Goal: Task Accomplishment & Management: Manage account settings

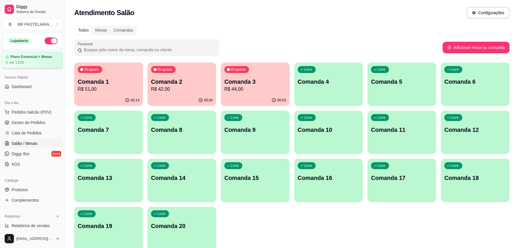
click at [21, 55] on article "Plano Essencial + Mesas" at bounding box center [30, 57] width 41 height 4
click at [26, 126] on link "Gestor de Pedidos" at bounding box center [32, 122] width 60 height 9
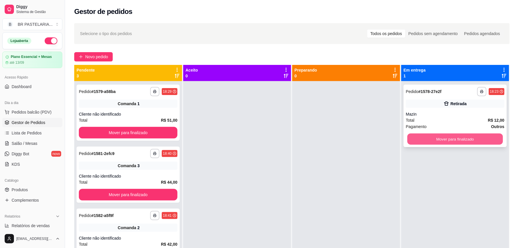
click at [468, 136] on button "Mover para finalizado" at bounding box center [455, 139] width 96 height 11
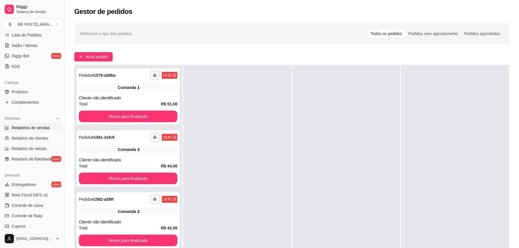
scroll to position [116, 0]
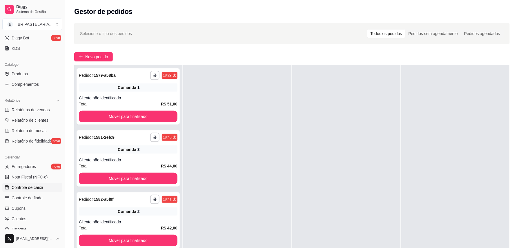
click at [34, 190] on span "Controle de caixa" at bounding box center [28, 188] width 32 height 6
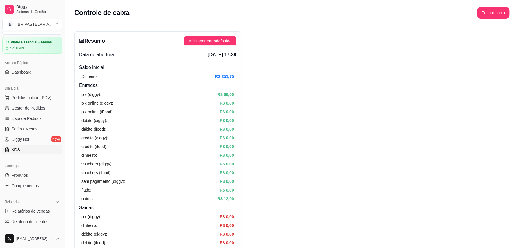
scroll to position [53, 0]
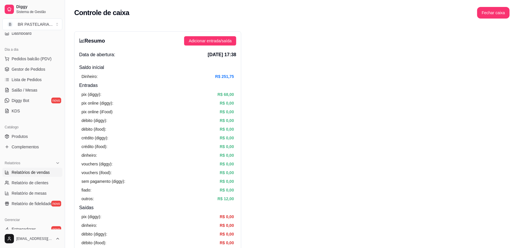
click at [43, 172] on span "Relatórios de vendas" at bounding box center [31, 173] width 38 height 6
select select "ALL"
select select "0"
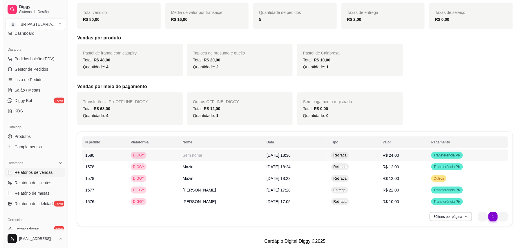
scroll to position [85, 0]
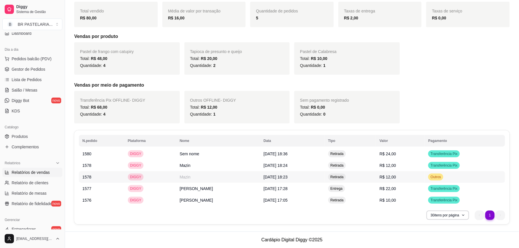
click at [396, 177] on span "R$ 12,00" at bounding box center [388, 177] width 17 height 5
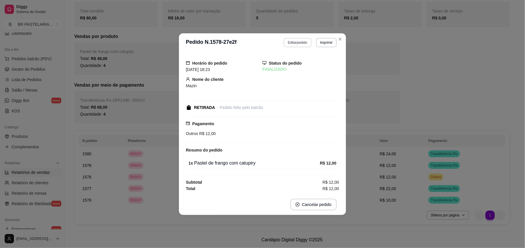
click at [296, 39] on button "Editar pedido" at bounding box center [298, 42] width 28 height 9
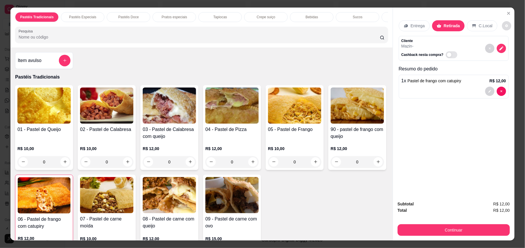
click at [504, 26] on button "decrease-product-quantity" at bounding box center [506, 25] width 9 height 9
click at [487, 119] on div "Entrega Retirada C.Local Cliente Mazin - Cashback nesta compra? Resumo do pedid…" at bounding box center [454, 102] width 122 height 189
click at [477, 233] on button "Continuar" at bounding box center [454, 230] width 112 height 12
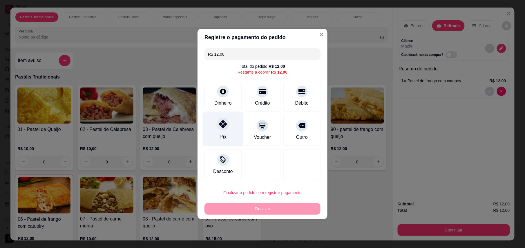
click at [224, 132] on div "Pix" at bounding box center [223, 130] width 41 height 34
type input "R$ 0,00"
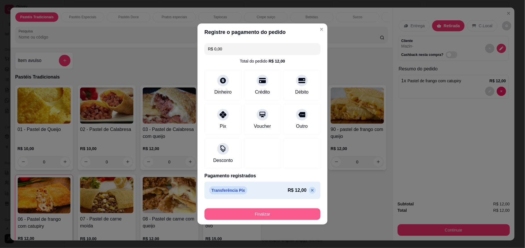
click at [276, 215] on button "Finalizar" at bounding box center [262, 214] width 116 height 12
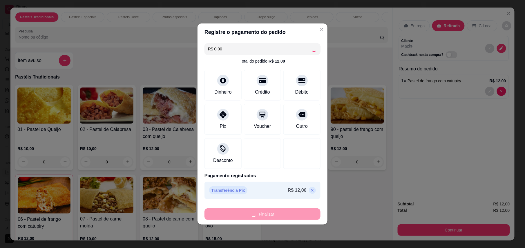
type input "0"
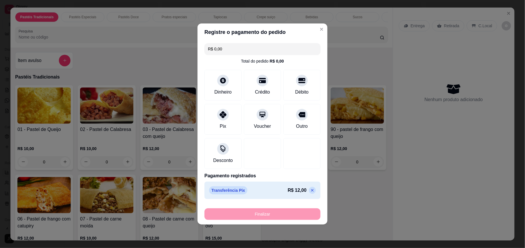
type input "-R$ 12,00"
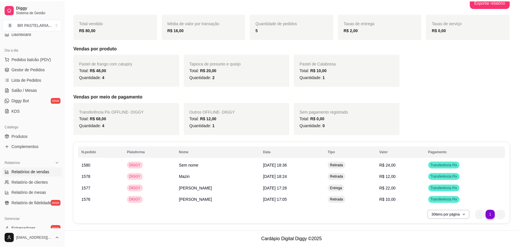
scroll to position [73, 0]
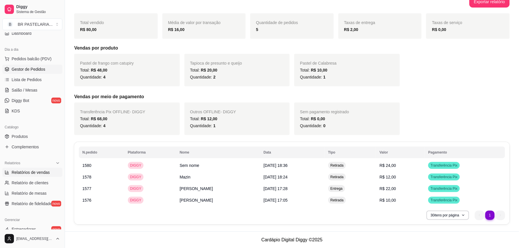
click at [32, 67] on span "Gestor de Pedidos" at bounding box center [29, 69] width 34 height 6
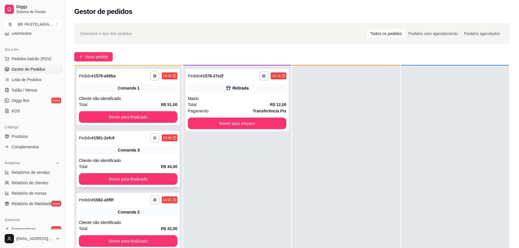
scroll to position [16, 0]
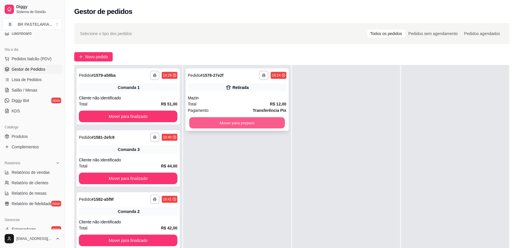
click at [230, 124] on button "Mover para preparo" at bounding box center [237, 122] width 96 height 11
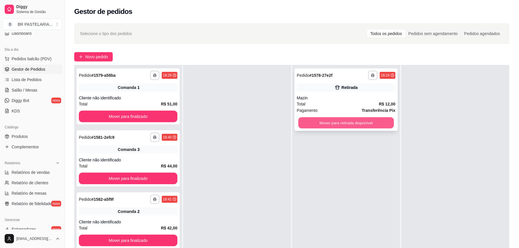
click at [342, 128] on button "Mover para retirada disponível" at bounding box center [346, 122] width 96 height 11
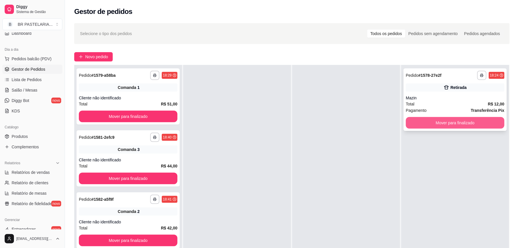
click at [442, 123] on button "Mover para finalizado" at bounding box center [455, 123] width 99 height 12
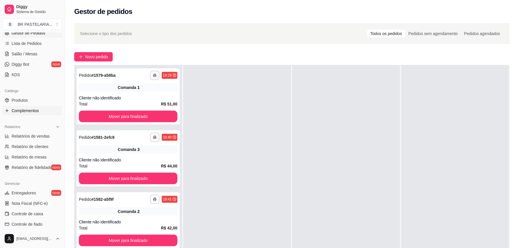
scroll to position [169, 0]
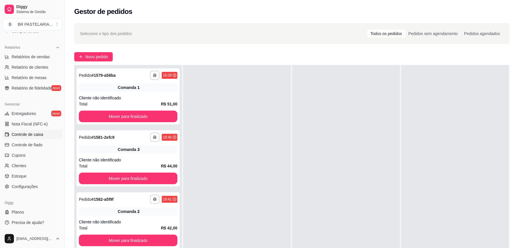
click at [38, 135] on span "Controle de caixa" at bounding box center [28, 135] width 32 height 6
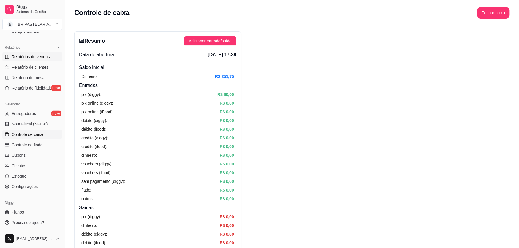
click at [33, 58] on span "Relatórios de vendas" at bounding box center [31, 57] width 38 height 6
select select "ALL"
select select "0"
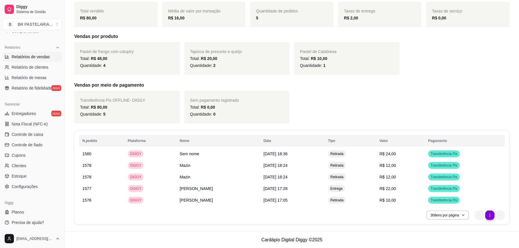
scroll to position [85, 0]
click at [316, 169] on td "[DATE] 18:24" at bounding box center [292, 166] width 65 height 12
click at [345, 177] on span "Retirada" at bounding box center [336, 177] width 15 height 5
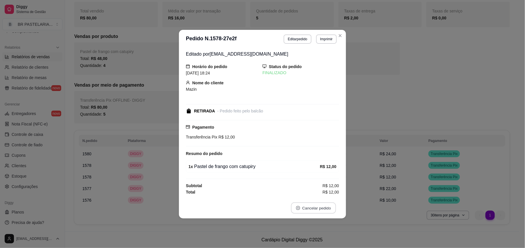
click at [323, 205] on button "Cancelar pedido" at bounding box center [313, 207] width 45 height 11
click at [325, 194] on button "Sim" at bounding box center [329, 197] width 23 height 12
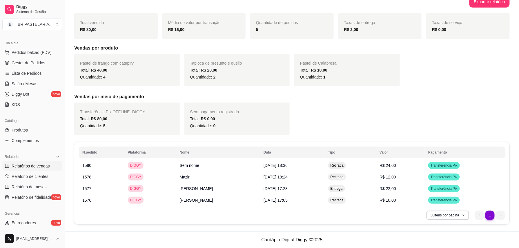
scroll to position [14, 0]
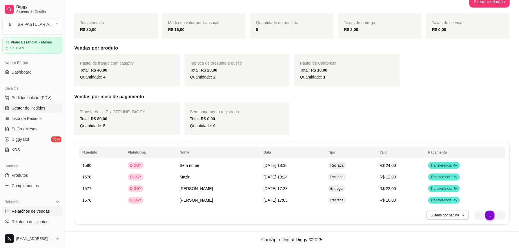
click at [34, 107] on span "Gestor de Pedidos" at bounding box center [29, 108] width 34 height 6
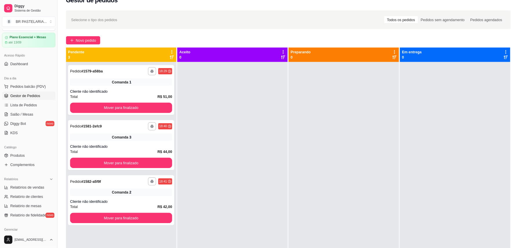
scroll to position [14, 0]
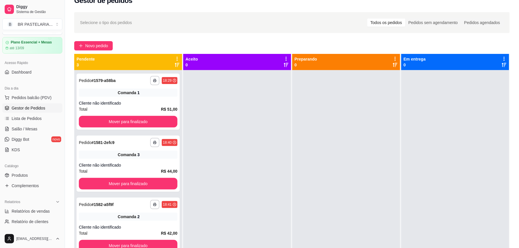
drag, startPoint x: 500, startPoint y: 0, endPoint x: 334, endPoint y: 28, distance: 168.2
click at [334, 28] on div "Selecione o tipo dos pedidos Todos os pedidos Pedidos sem agendamento Pedidos a…" at bounding box center [292, 22] width 436 height 21
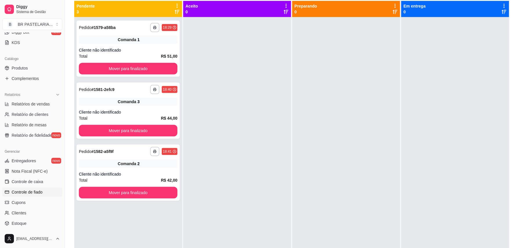
scroll to position [130, 0]
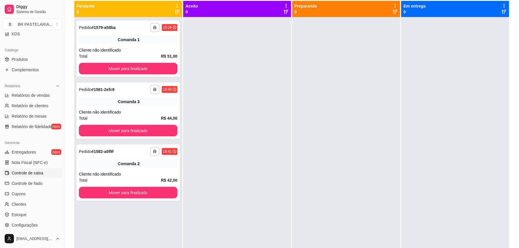
click at [21, 171] on span "Controle de caixa" at bounding box center [28, 173] width 32 height 6
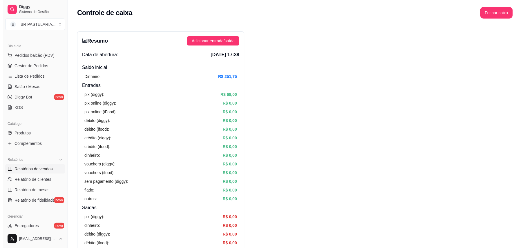
scroll to position [53, 0]
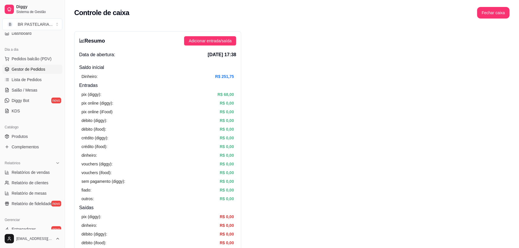
click at [36, 73] on link "Gestor de Pedidos" at bounding box center [32, 69] width 60 height 9
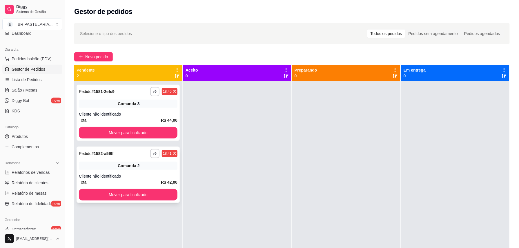
click at [133, 167] on span "Comanda" at bounding box center [127, 166] width 19 height 6
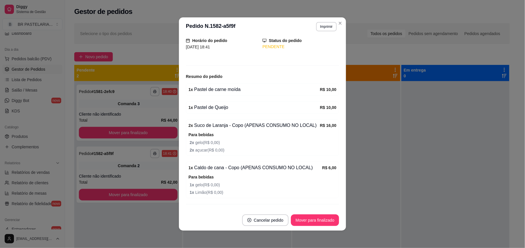
scroll to position [55, 0]
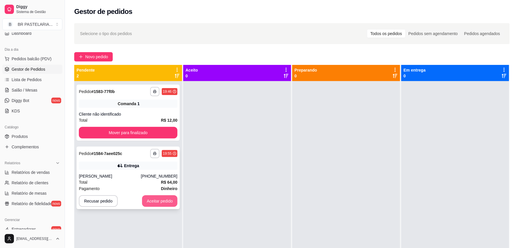
click at [168, 205] on button "Aceitar pedido" at bounding box center [159, 201] width 35 height 12
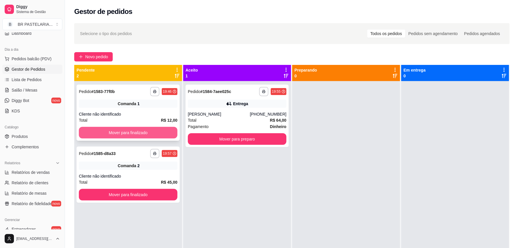
click at [143, 127] on button "Mover para finalizado" at bounding box center [128, 133] width 99 height 12
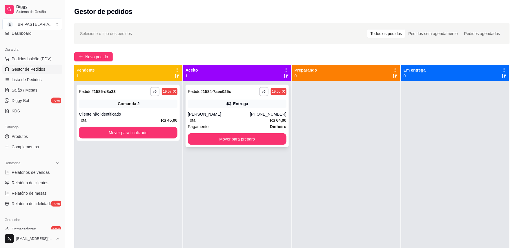
click at [225, 122] on div "Total R$ 64,00" at bounding box center [237, 120] width 99 height 6
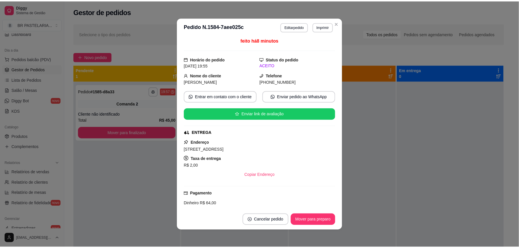
scroll to position [0, 0]
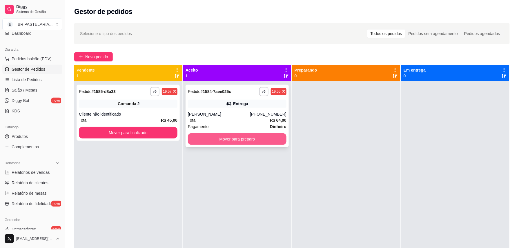
click at [267, 142] on button "Mover para preparo" at bounding box center [237, 139] width 99 height 12
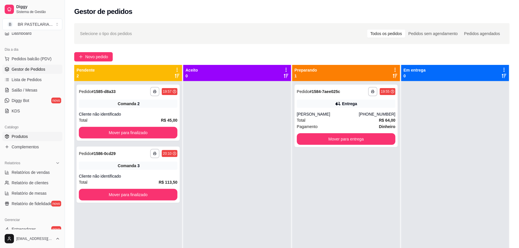
click at [22, 136] on span "Produtos" at bounding box center [20, 137] width 16 height 6
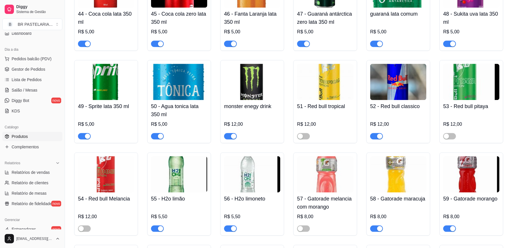
scroll to position [1276, 0]
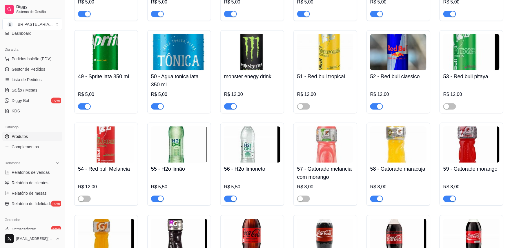
click at [236, 202] on div at bounding box center [230, 198] width 13 height 7
click at [233, 202] on div "button" at bounding box center [233, 198] width 5 height 5
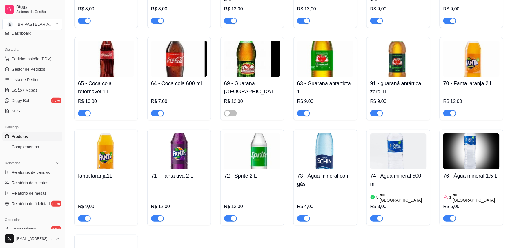
scroll to position [1314, 0]
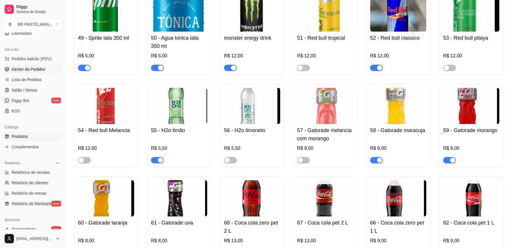
click at [35, 72] on span "Gestor de Pedidos" at bounding box center [29, 69] width 34 height 6
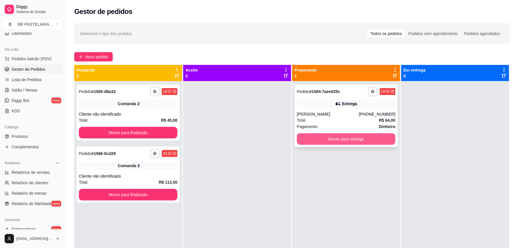
click at [370, 135] on button "Mover para entrega" at bounding box center [346, 139] width 99 height 12
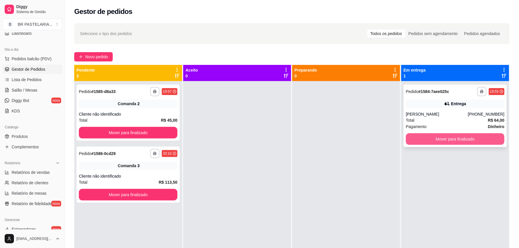
click at [479, 142] on button "Mover para finalizado" at bounding box center [455, 139] width 99 height 12
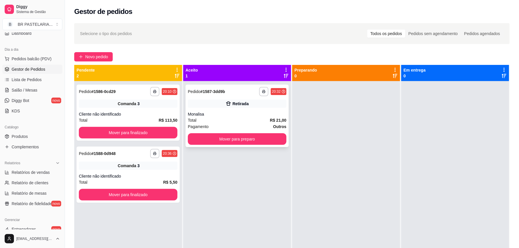
click at [265, 146] on div "**********" at bounding box center [237, 116] width 103 height 63
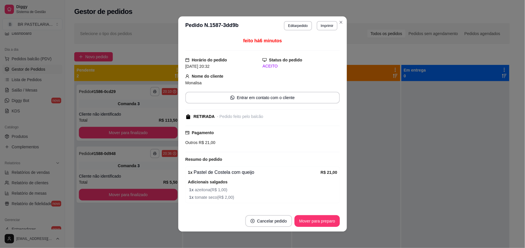
click at [258, 136] on div "Pagamento Outros R$ 21,00" at bounding box center [262, 138] width 155 height 17
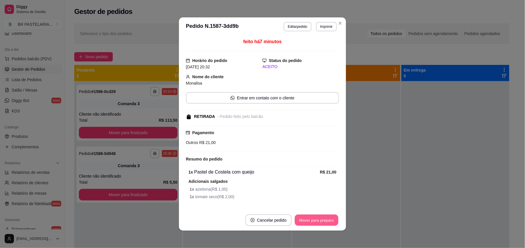
click at [324, 218] on button "Mover para preparo" at bounding box center [316, 220] width 43 height 11
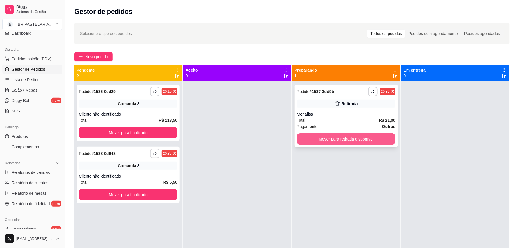
click at [355, 143] on button "Mover para retirada disponível" at bounding box center [346, 139] width 99 height 12
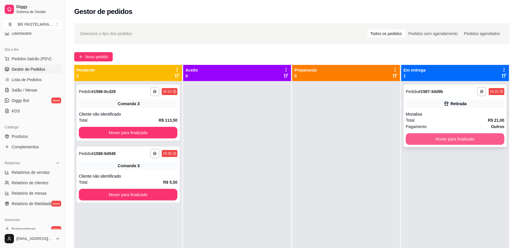
click at [409, 135] on button "Mover para finalizado" at bounding box center [455, 139] width 99 height 12
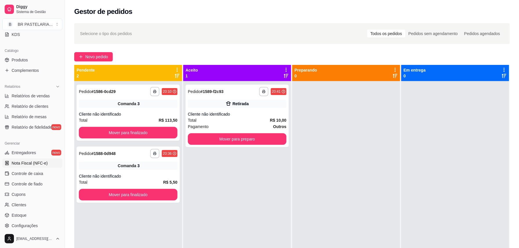
scroll to position [130, 0]
click at [37, 176] on span "Controle de caixa" at bounding box center [28, 173] width 32 height 6
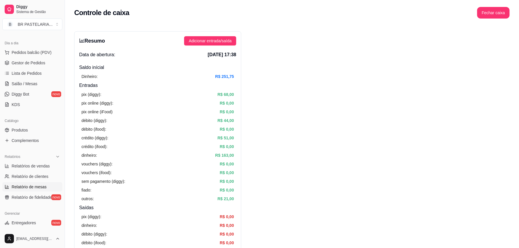
scroll to position [53, 0]
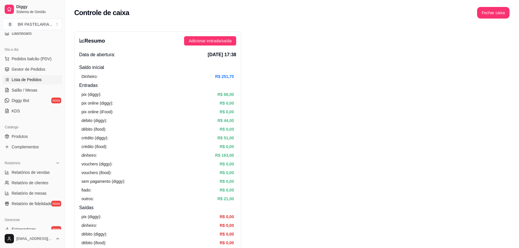
click at [30, 82] on span "Lista de Pedidos" at bounding box center [27, 80] width 30 height 6
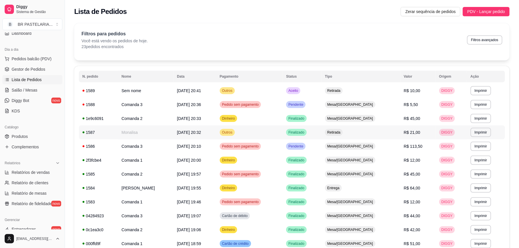
click at [235, 134] on div "Outros" at bounding box center [227, 132] width 15 height 7
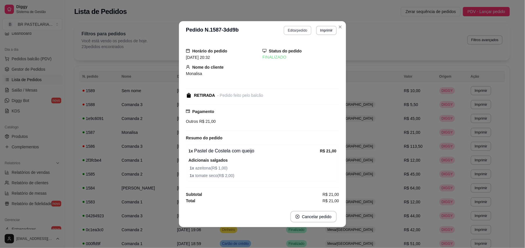
click at [303, 29] on button "Editar pedido" at bounding box center [298, 30] width 28 height 9
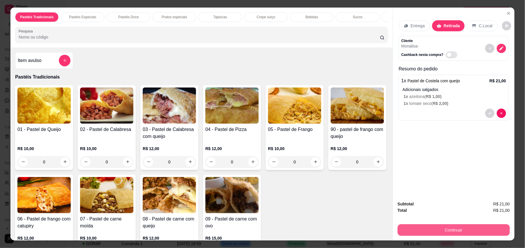
click at [460, 231] on button "Continuar" at bounding box center [454, 230] width 112 height 12
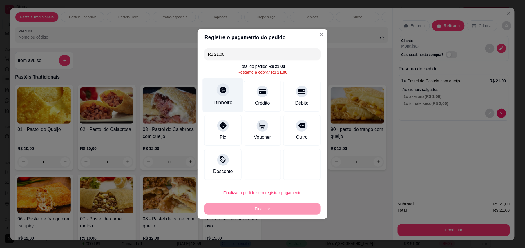
click at [224, 105] on div "Dinheiro" at bounding box center [222, 103] width 19 height 8
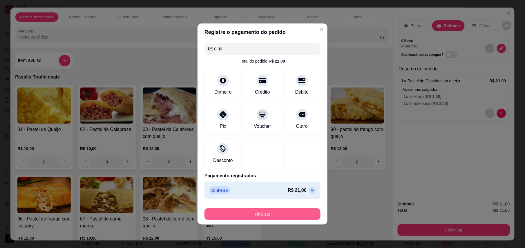
click at [291, 213] on button "Finalizar" at bounding box center [262, 214] width 116 height 12
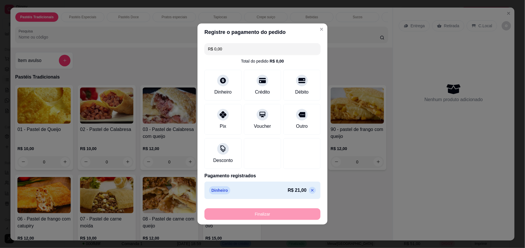
type input "-R$ 21,00"
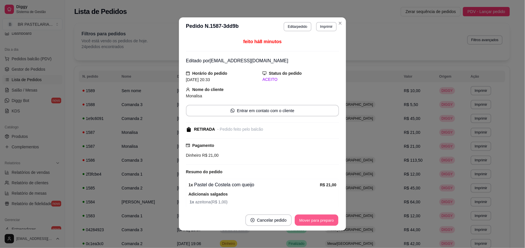
click at [325, 222] on button "Mover para preparo" at bounding box center [316, 220] width 43 height 11
click at [325, 220] on button "Mover para retirada disponível" at bounding box center [307, 220] width 62 height 11
click at [325, 220] on button "Mover para finalizado" at bounding box center [315, 220] width 47 height 11
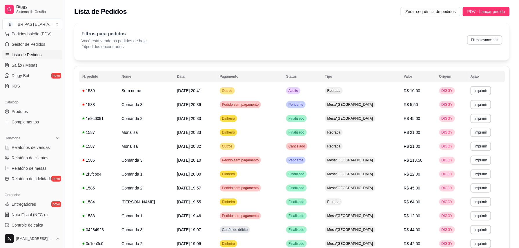
scroll to position [92, 0]
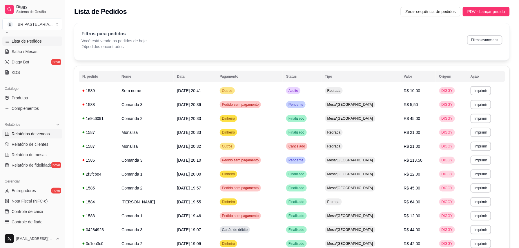
click at [37, 136] on span "Relatórios de vendas" at bounding box center [31, 134] width 38 height 6
select select "ALL"
select select "0"
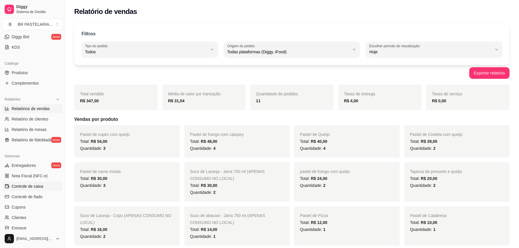
scroll to position [130, 0]
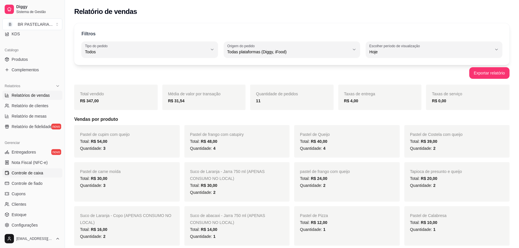
click at [28, 170] on span "Controle de caixa" at bounding box center [28, 173] width 32 height 6
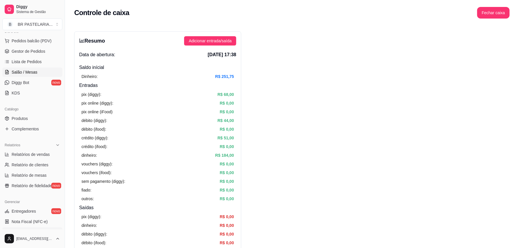
scroll to position [53, 0]
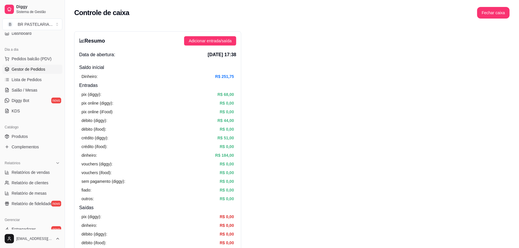
click at [34, 71] on span "Gestor de Pedidos" at bounding box center [29, 69] width 34 height 6
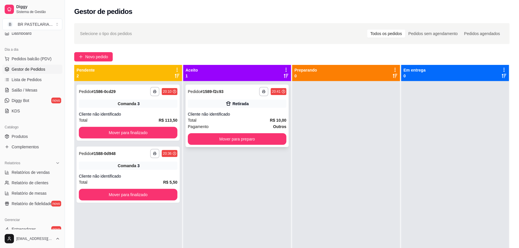
click at [240, 103] on div "Retirada" at bounding box center [241, 104] width 16 height 6
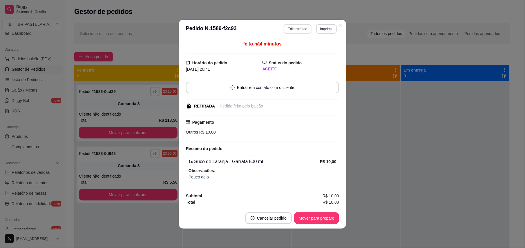
click at [305, 24] on button "Editar pedido" at bounding box center [298, 28] width 28 height 9
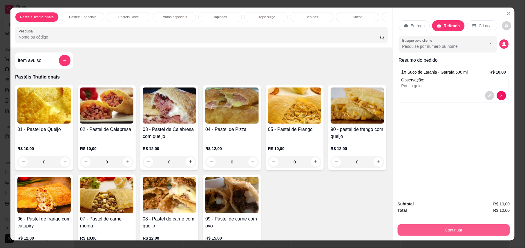
click at [456, 229] on button "Continuar" at bounding box center [454, 230] width 112 height 12
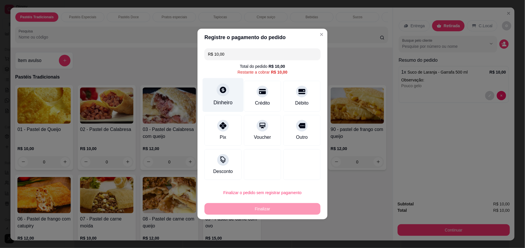
click at [216, 100] on div "Dinheiro" at bounding box center [222, 103] width 19 height 8
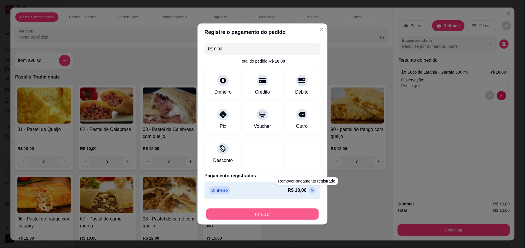
click at [296, 215] on button "Finalizar" at bounding box center [262, 214] width 113 height 11
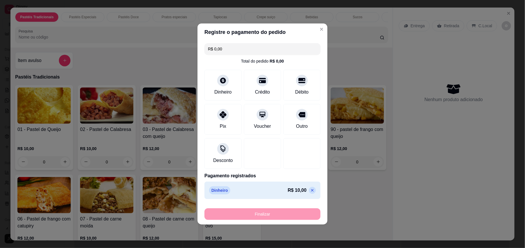
type input "-R$ 10,00"
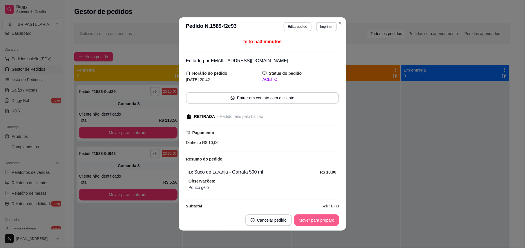
click at [319, 216] on button "Mover para preparo" at bounding box center [316, 221] width 45 height 12
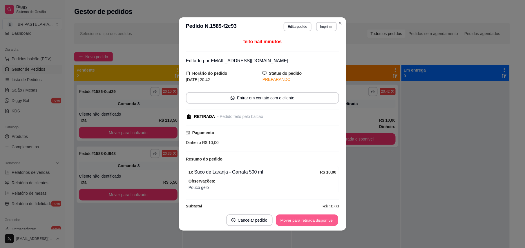
click at [312, 219] on button "Mover para retirada disponível" at bounding box center [307, 220] width 62 height 11
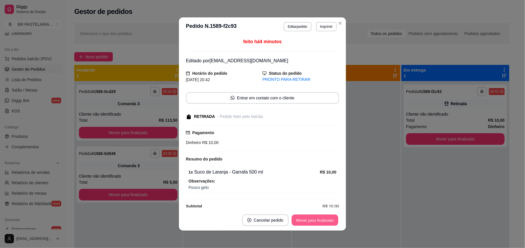
click at [318, 222] on button "Mover para finalizado" at bounding box center [315, 220] width 47 height 11
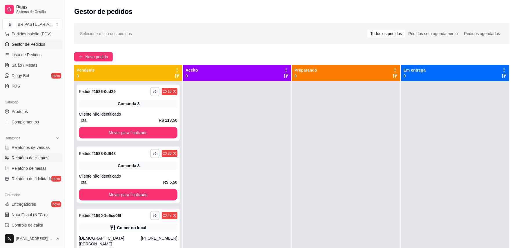
scroll to position [92, 0]
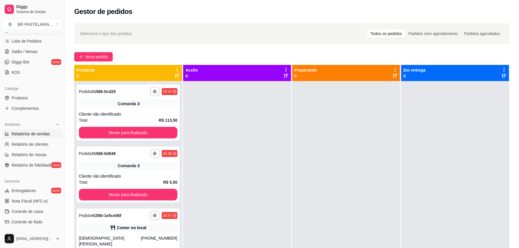
click at [30, 133] on span "Relatórios de vendas" at bounding box center [31, 134] width 38 height 6
select select "ALL"
select select "0"
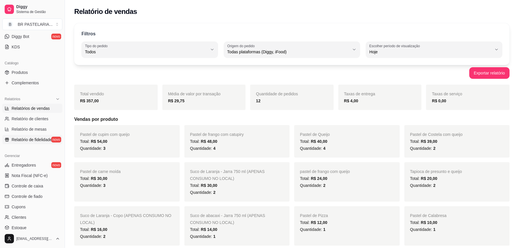
scroll to position [130, 0]
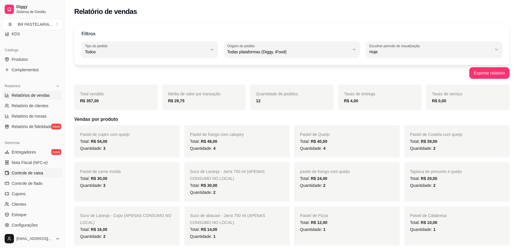
click at [30, 173] on span "Controle de caixa" at bounding box center [28, 173] width 32 height 6
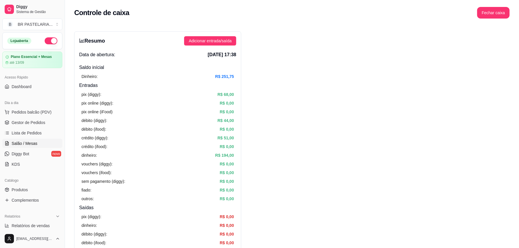
click at [33, 143] on span "Salão / Mesas" at bounding box center [25, 144] width 26 height 6
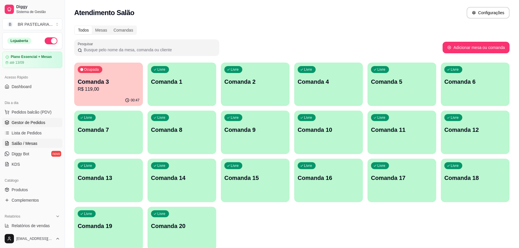
click at [23, 123] on span "Gestor de Pedidos" at bounding box center [29, 123] width 34 height 6
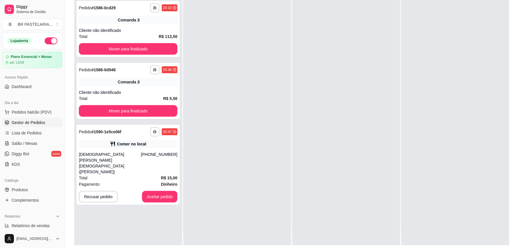
scroll to position [77, 0]
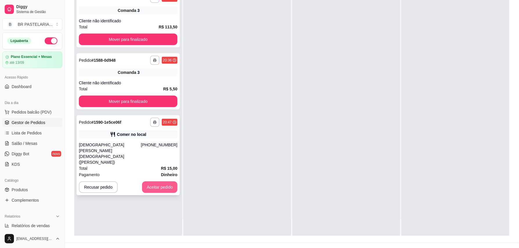
click at [146, 182] on button "Aceitar pedido" at bounding box center [159, 188] width 35 height 12
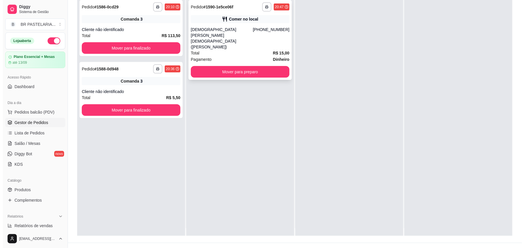
scroll to position [0, 0]
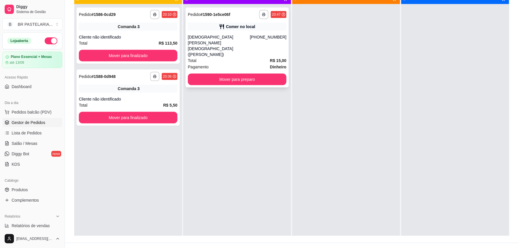
click at [203, 32] on div "**********" at bounding box center [237, 48] width 103 height 80
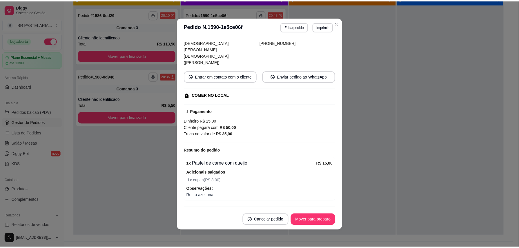
scroll to position [1, 0]
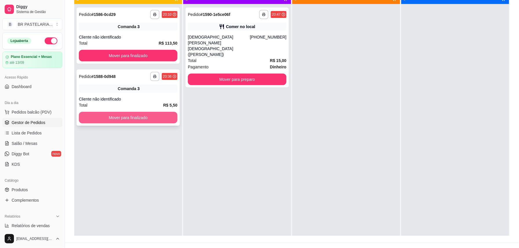
click at [128, 117] on button "Mover para finalizado" at bounding box center [128, 118] width 99 height 12
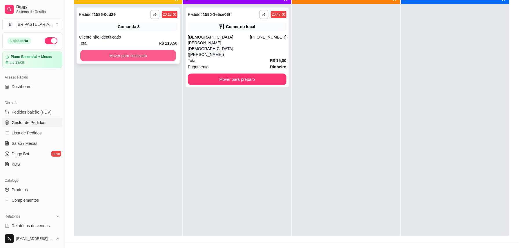
click at [146, 57] on button "Mover para finalizado" at bounding box center [128, 55] width 96 height 11
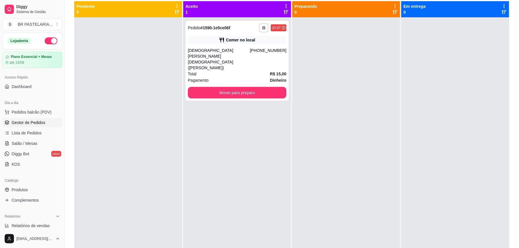
scroll to position [63, 0]
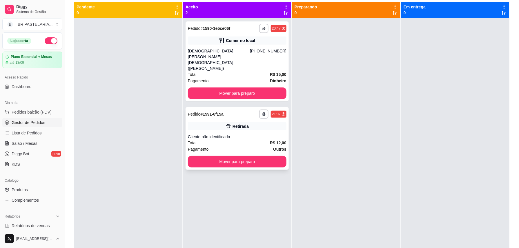
click at [235, 122] on div "Retirada" at bounding box center [237, 126] width 99 height 8
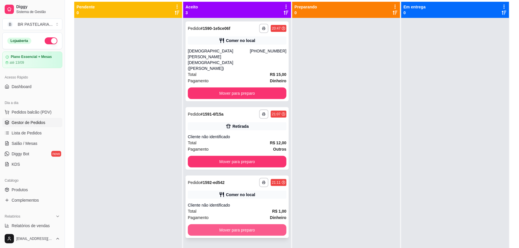
click at [270, 224] on button "Mover para preparo" at bounding box center [237, 230] width 99 height 12
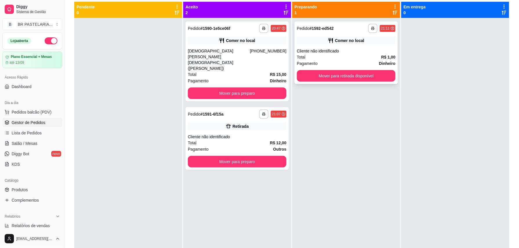
click at [349, 70] on div "**********" at bounding box center [346, 52] width 103 height 63
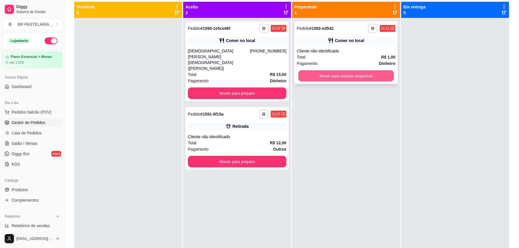
click at [385, 78] on button "Mover para retirada disponível" at bounding box center [346, 75] width 96 height 11
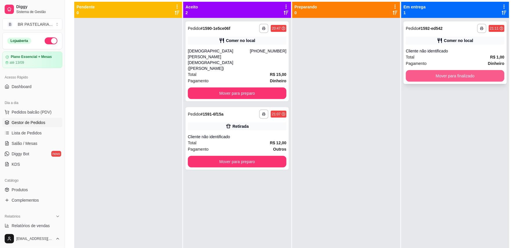
click at [432, 77] on button "Mover para finalizado" at bounding box center [455, 76] width 99 height 12
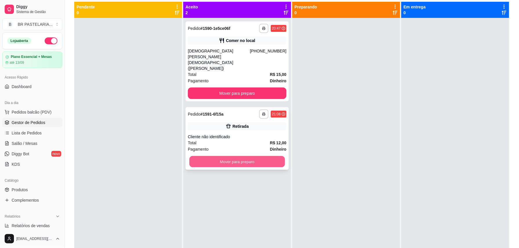
click at [273, 156] on button "Mover para preparo" at bounding box center [237, 161] width 96 height 11
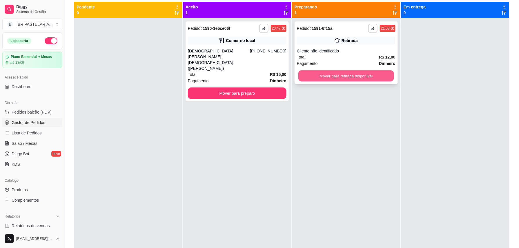
click at [364, 74] on button "Mover para retirada disponível" at bounding box center [346, 75] width 96 height 11
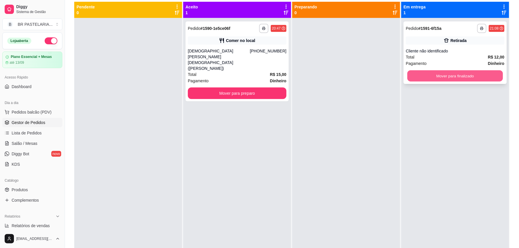
click at [483, 77] on button "Mover para finalizado" at bounding box center [455, 75] width 96 height 11
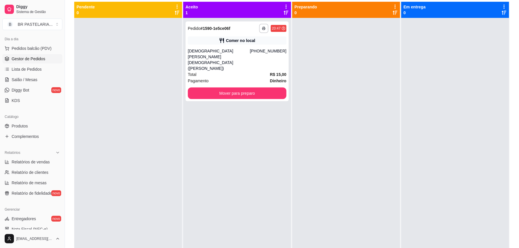
scroll to position [116, 0]
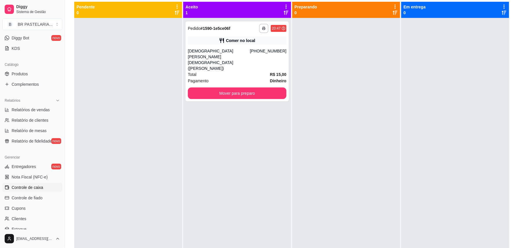
click at [43, 186] on link "Controle de caixa" at bounding box center [32, 187] width 60 height 9
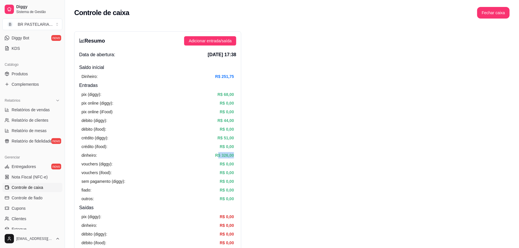
drag, startPoint x: 217, startPoint y: 157, endPoint x: 288, endPoint y: 153, distance: 70.8
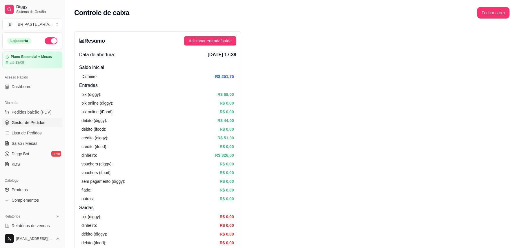
click at [32, 121] on span "Gestor de Pedidos" at bounding box center [29, 123] width 34 height 6
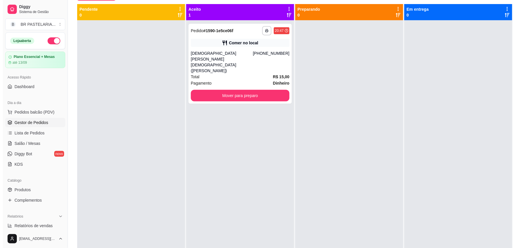
scroll to position [62, 0]
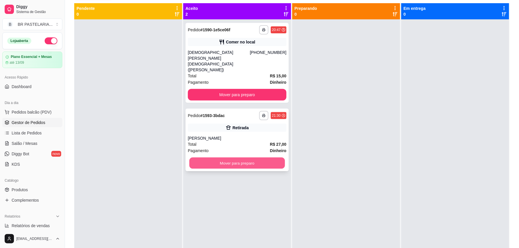
click at [267, 158] on button "Mover para preparo" at bounding box center [237, 163] width 96 height 11
click at [268, 158] on button "Mover para preparo" at bounding box center [237, 163] width 96 height 11
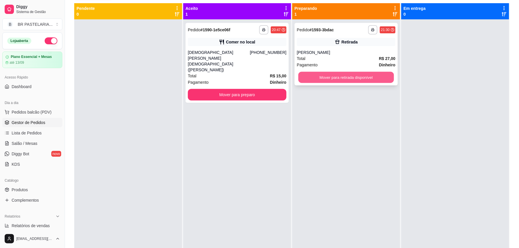
click at [343, 78] on button "Mover para retirada disponível" at bounding box center [346, 77] width 96 height 11
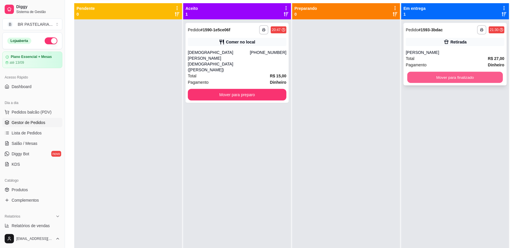
click at [454, 74] on button "Mover para finalizado" at bounding box center [455, 77] width 96 height 11
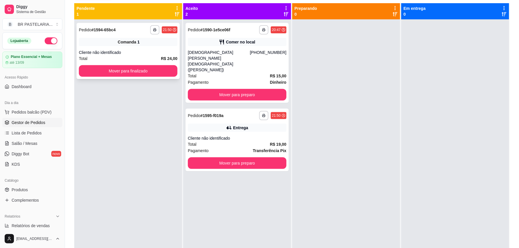
click at [143, 46] on div "**********" at bounding box center [128, 51] width 103 height 56
click at [231, 30] on div "**********" at bounding box center [237, 29] width 99 height 9
click at [208, 116] on div "**********" at bounding box center [237, 140] width 103 height 63
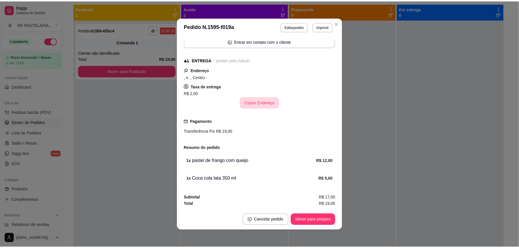
scroll to position [47, 0]
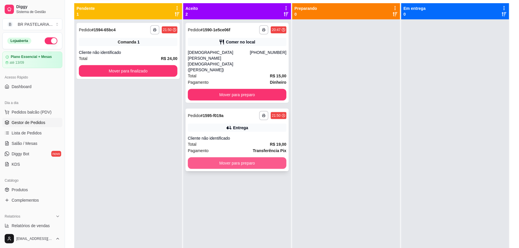
click at [225, 157] on button "Mover para preparo" at bounding box center [237, 163] width 99 height 12
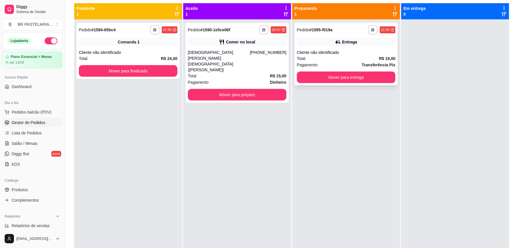
click at [336, 68] on div "**********" at bounding box center [346, 54] width 103 height 63
click at [377, 79] on button "Mover para entrega" at bounding box center [346, 78] width 99 height 12
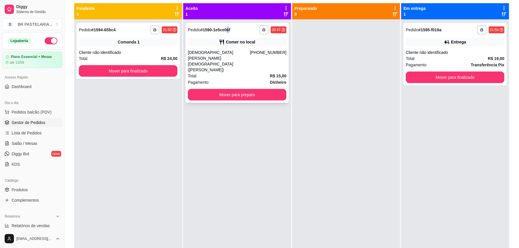
click at [226, 23] on div "**********" at bounding box center [237, 63] width 103 height 80
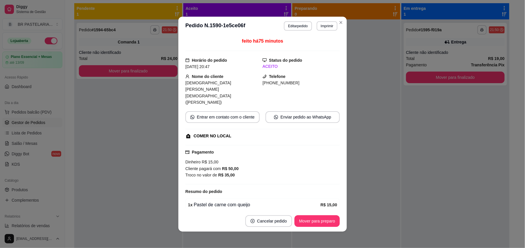
click at [230, 39] on div "feito há 75 minutos" at bounding box center [262, 44] width 154 height 13
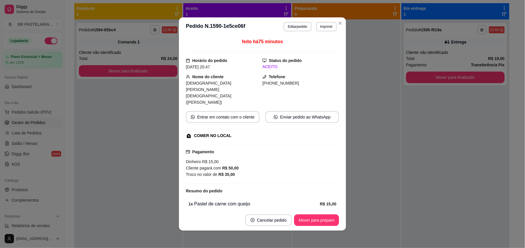
click at [179, 115] on div "feito há 75 minutos Horário do pedido 12/09/2025 20:47 Status do pedido ACEITO …" at bounding box center [262, 123] width 167 height 174
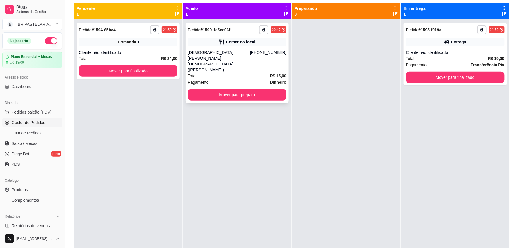
click at [241, 42] on div "Comer no local" at bounding box center [240, 42] width 29 height 6
click at [270, 89] on button "Mover para preparo" at bounding box center [237, 95] width 99 height 12
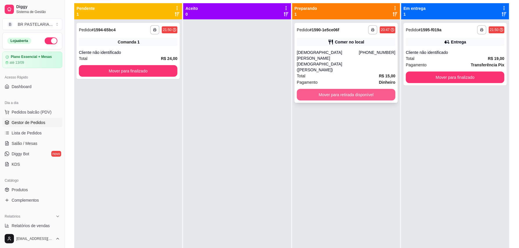
click at [356, 89] on button "Mover para retirada disponível" at bounding box center [346, 95] width 99 height 12
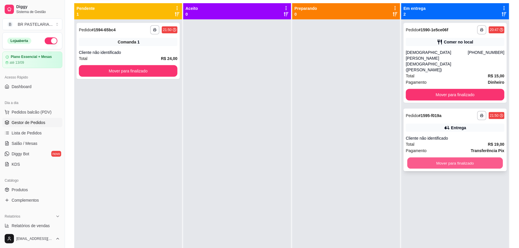
click at [443, 158] on button "Mover para finalizado" at bounding box center [455, 163] width 96 height 11
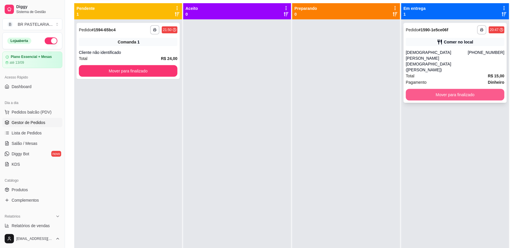
click at [445, 89] on button "Mover para finalizado" at bounding box center [455, 95] width 99 height 12
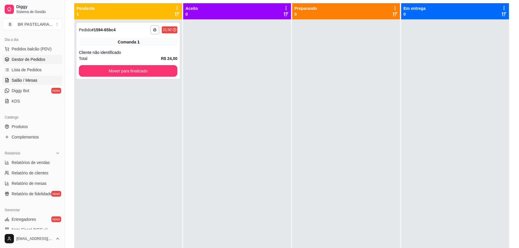
scroll to position [77, 0]
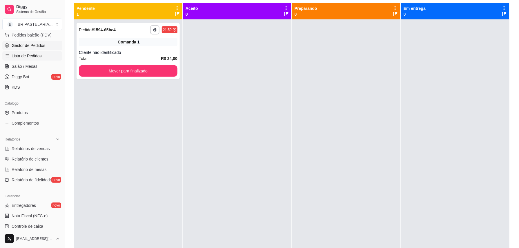
click at [21, 57] on span "Lista de Pedidos" at bounding box center [27, 56] width 30 height 6
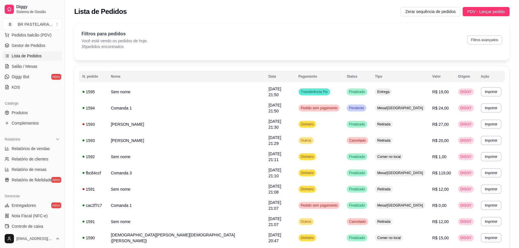
click at [487, 44] on button "Filtros avançados" at bounding box center [484, 39] width 35 height 9
select select "0"
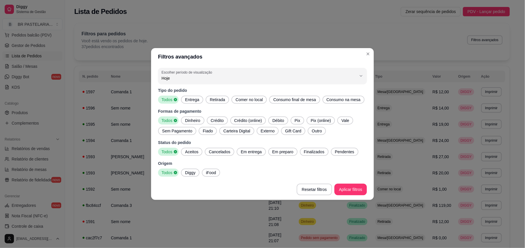
click at [194, 98] on span "Entrega" at bounding box center [192, 100] width 19 height 6
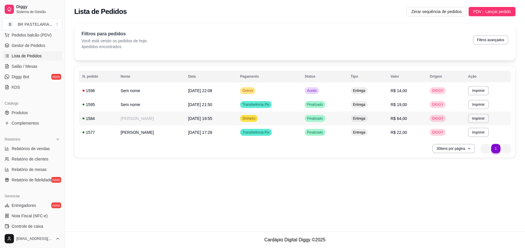
click at [324, 118] on span "Finalizado" at bounding box center [315, 118] width 18 height 5
click at [34, 43] on span "Gestor de Pedidos" at bounding box center [29, 46] width 34 height 6
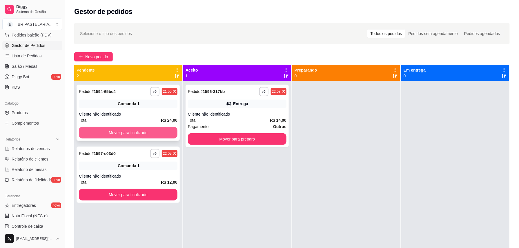
click at [129, 134] on button "Mover para finalizado" at bounding box center [128, 133] width 99 height 12
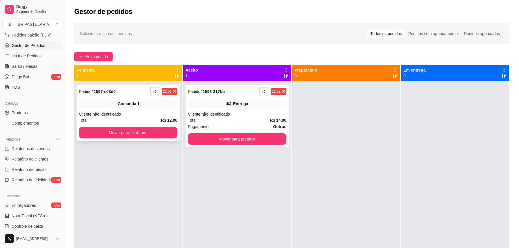
click at [137, 104] on div "1" at bounding box center [138, 104] width 2 height 6
click at [228, 90] on div "**********" at bounding box center [237, 91] width 99 height 9
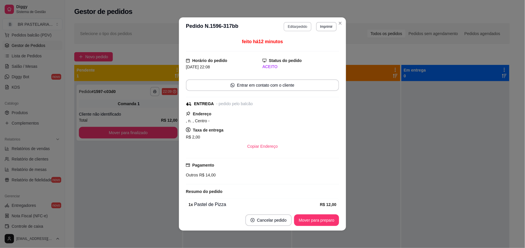
click at [289, 27] on button "Editar pedido" at bounding box center [298, 26] width 28 height 9
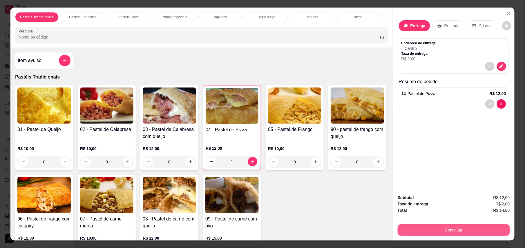
click at [476, 231] on button "Continuar" at bounding box center [454, 230] width 112 height 12
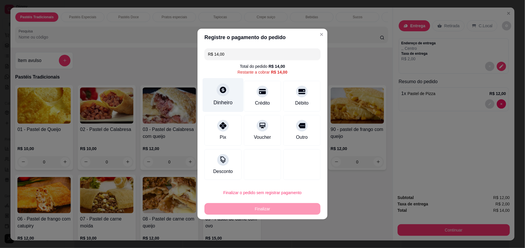
click at [227, 97] on div "Dinheiro" at bounding box center [223, 95] width 41 height 34
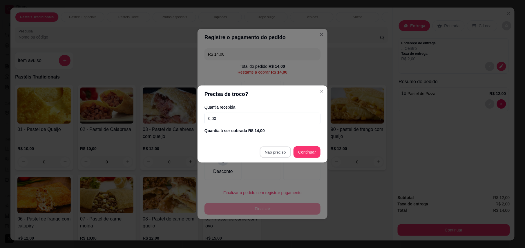
type input "R$ 0,00"
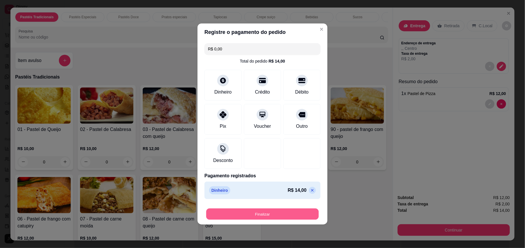
click at [296, 215] on button "Finalizar" at bounding box center [262, 214] width 113 height 11
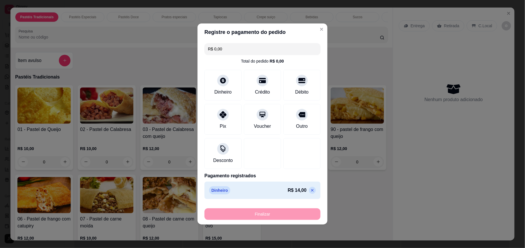
type input "0"
type input "-R$ 14,00"
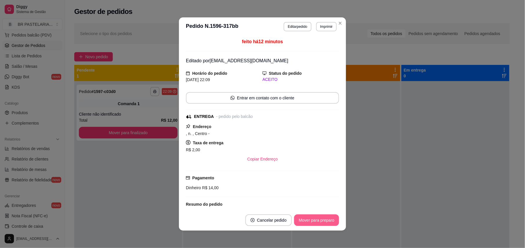
click at [325, 221] on button "Mover para preparo" at bounding box center [316, 221] width 45 height 12
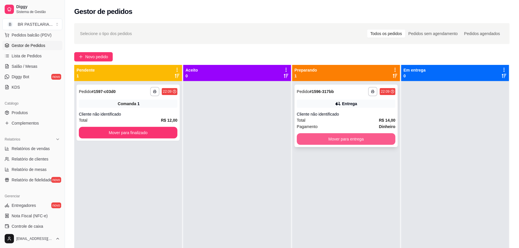
click at [362, 141] on button "Mover para entrega" at bounding box center [346, 139] width 99 height 12
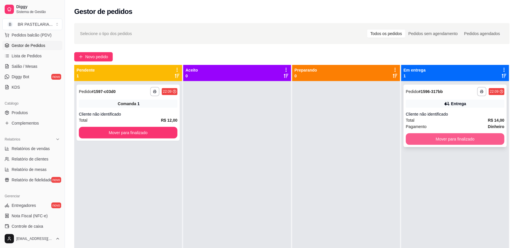
click at [430, 139] on button "Mover para finalizado" at bounding box center [455, 139] width 99 height 12
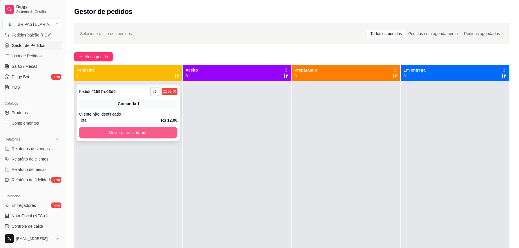
click at [135, 129] on button "Mover para finalizado" at bounding box center [128, 133] width 99 height 12
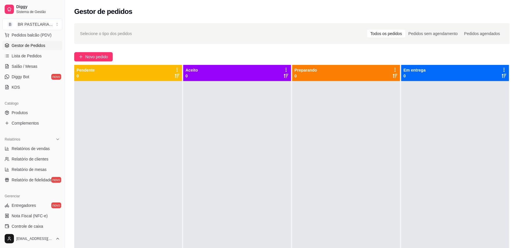
click at [270, 153] on div at bounding box center [237, 205] width 108 height 248
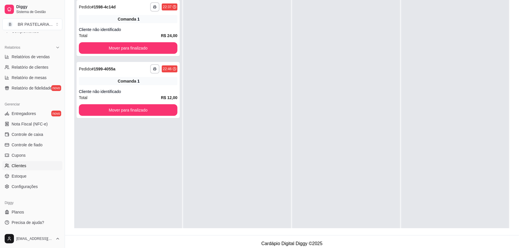
scroll to position [88, 0]
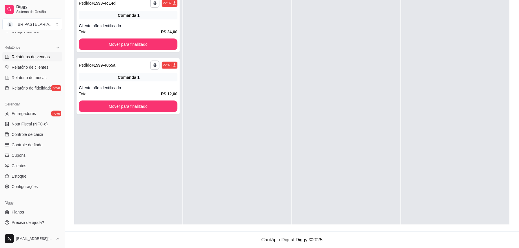
click at [32, 59] on span "Relatórios de vendas" at bounding box center [31, 57] width 38 height 6
select select "ALL"
select select "0"
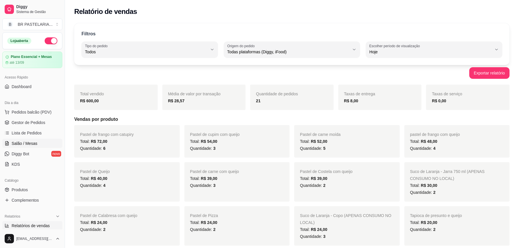
click at [42, 143] on link "Salão / Mesas" at bounding box center [32, 143] width 60 height 9
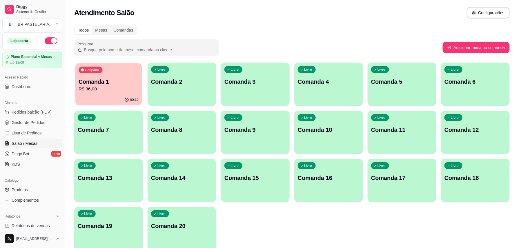
click at [126, 100] on icon "button" at bounding box center [126, 100] width 5 height 5
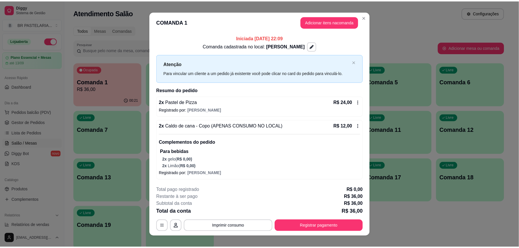
scroll to position [8, 0]
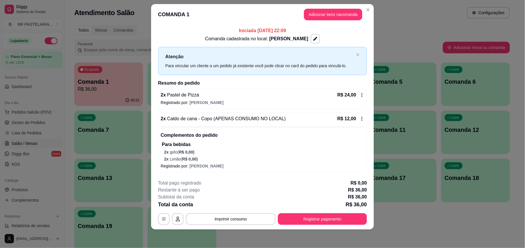
click at [288, 166] on p "Registrado por: Bruno" at bounding box center [263, 166] width 204 height 6
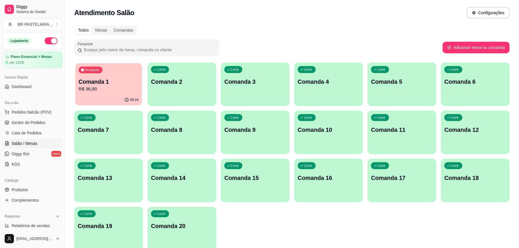
click at [111, 64] on div "Ocupada Comanda 1 R$ 36,00" at bounding box center [108, 78] width 67 height 31
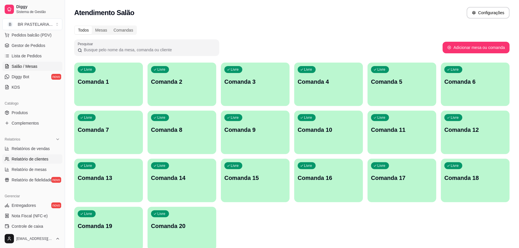
scroll to position [116, 0]
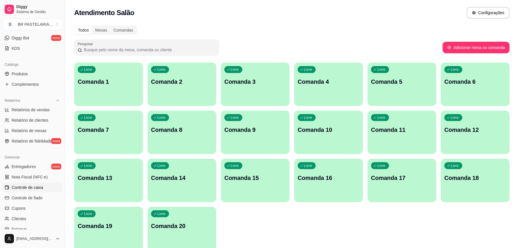
click at [36, 188] on span "Controle de caixa" at bounding box center [28, 188] width 32 height 6
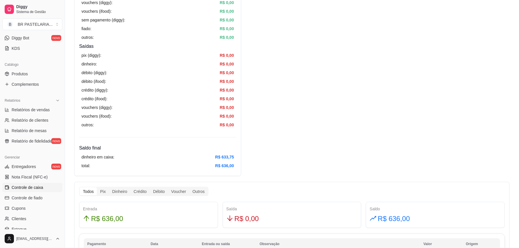
scroll to position [193, 0]
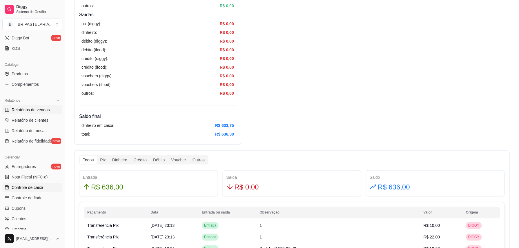
click at [14, 113] on span "Relatórios de vendas" at bounding box center [31, 110] width 38 height 6
select select "ALL"
select select "0"
